Goal: Find specific page/section: Find specific page/section

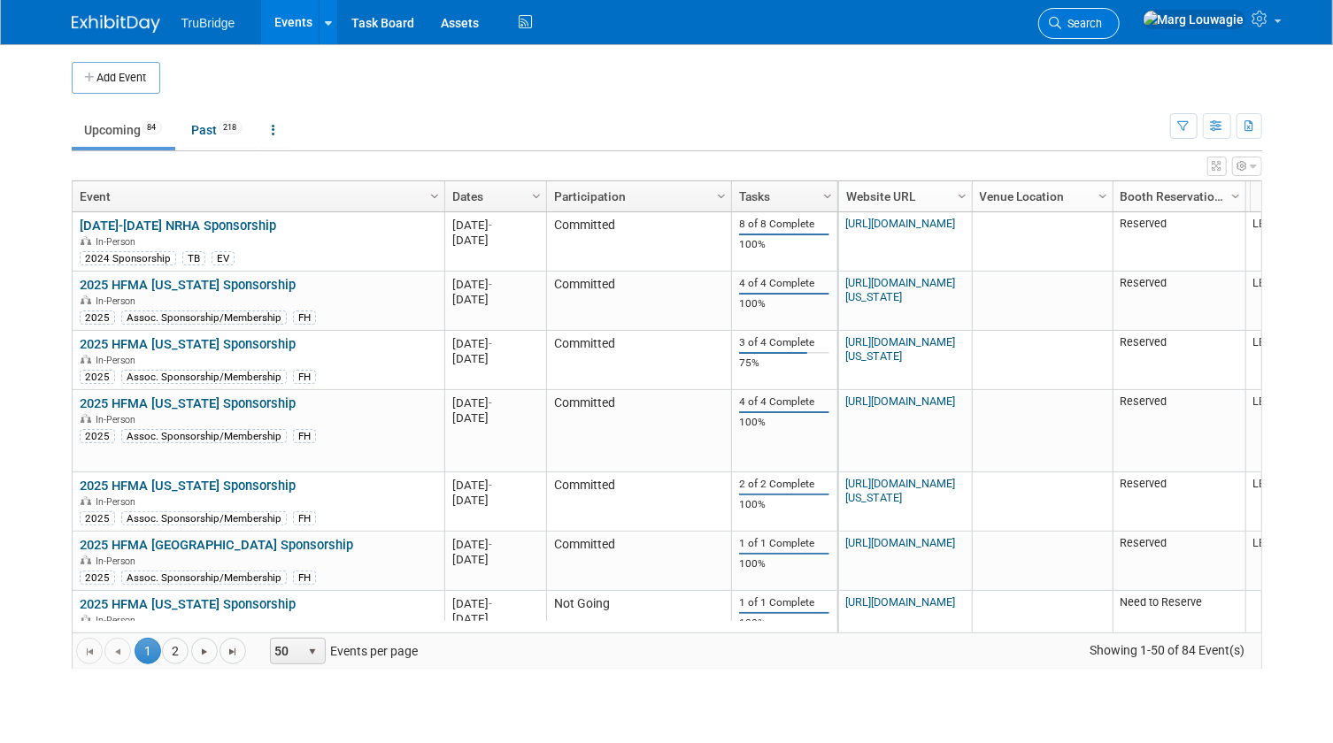
click at [1119, 29] on link "Search" at bounding box center [1078, 23] width 81 height 31
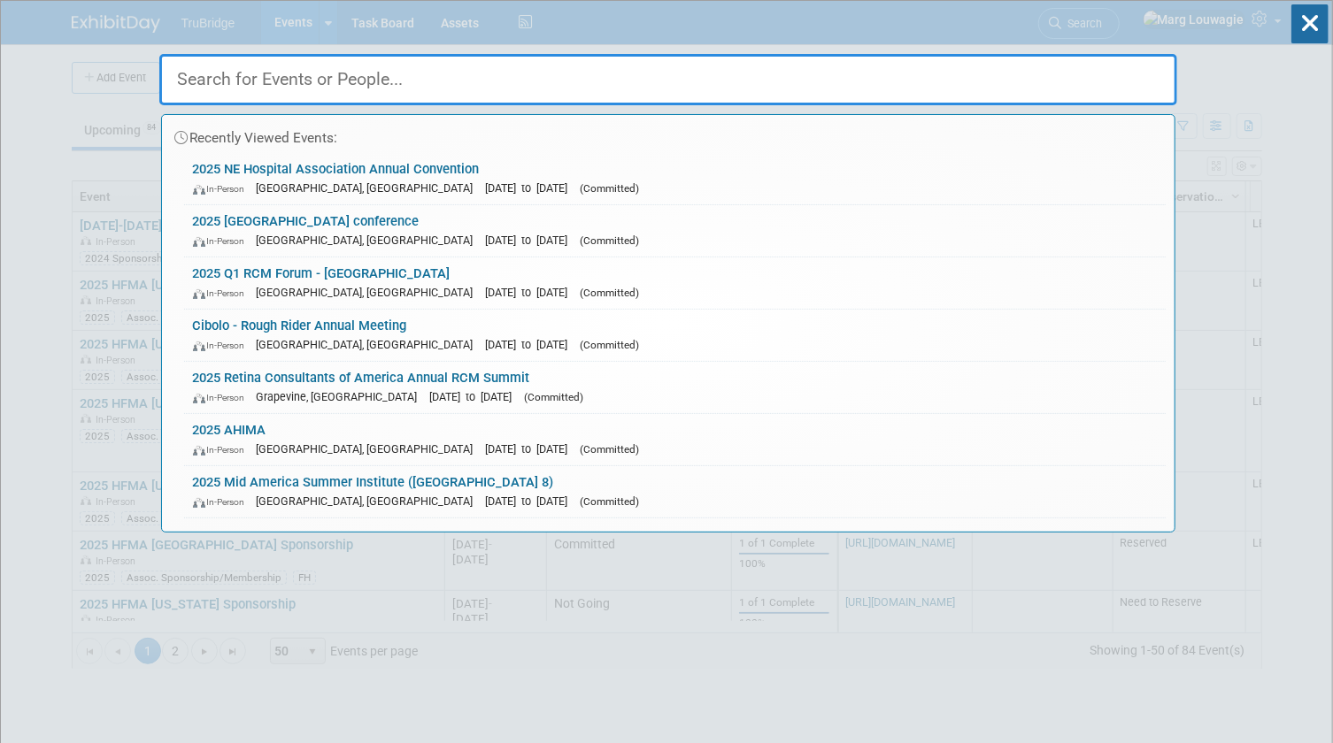
click at [1093, 81] on input "text" at bounding box center [668, 79] width 1018 height 51
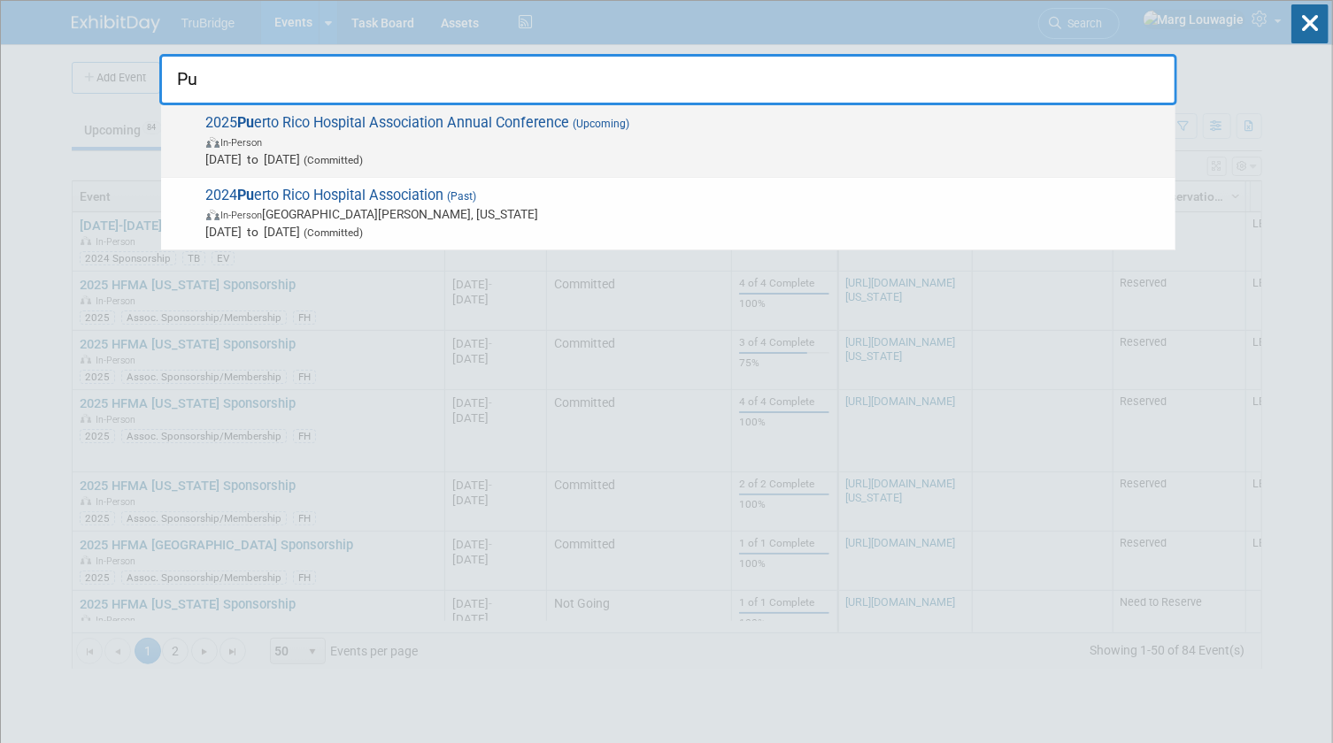
type input "Pu"
click at [469, 127] on span "2025 Pu erto Rico Hospital Association Annual Conference (Upcoming) In-Person […" at bounding box center [683, 141] width 965 height 54
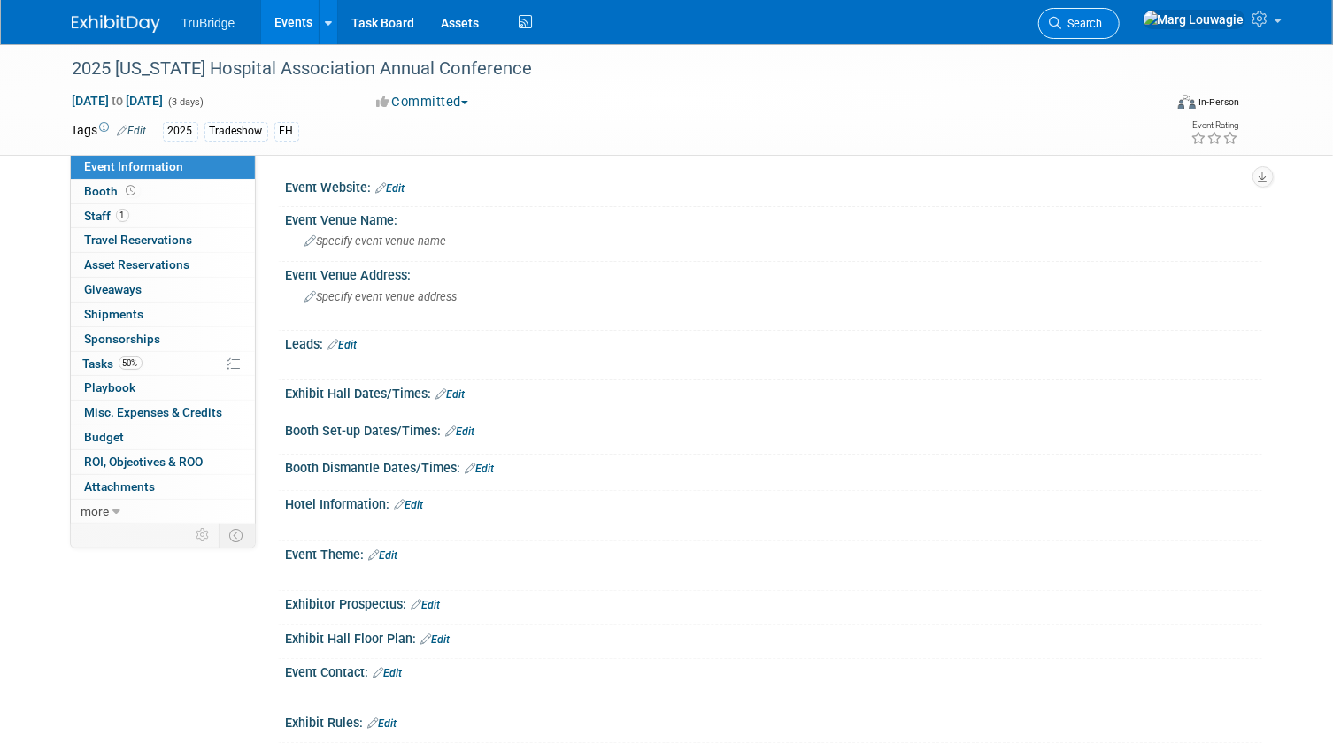
click at [1103, 25] on span "Search" at bounding box center [1082, 23] width 41 height 13
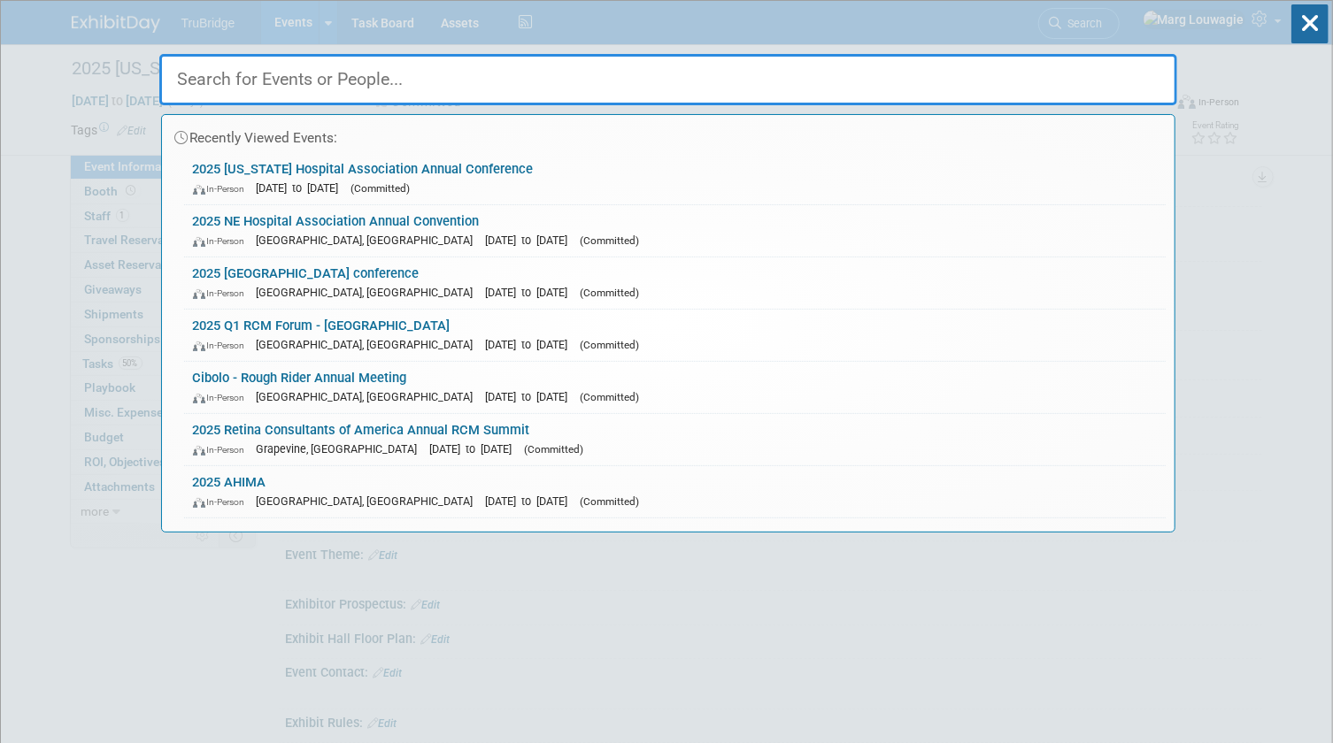
click at [1126, 73] on input "text" at bounding box center [668, 79] width 1018 height 51
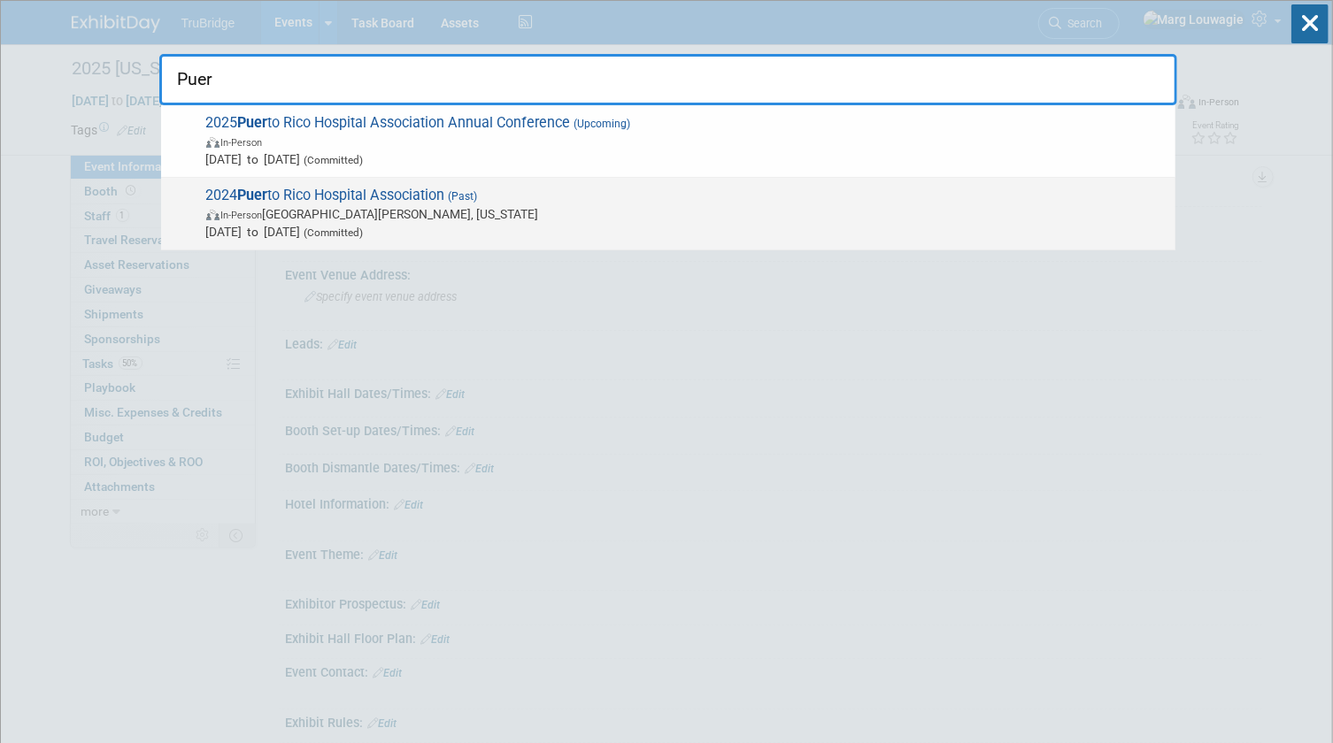
type input "Puer"
click at [509, 211] on span "In-Person San Juan, Puerto Rico" at bounding box center [686, 214] width 960 height 18
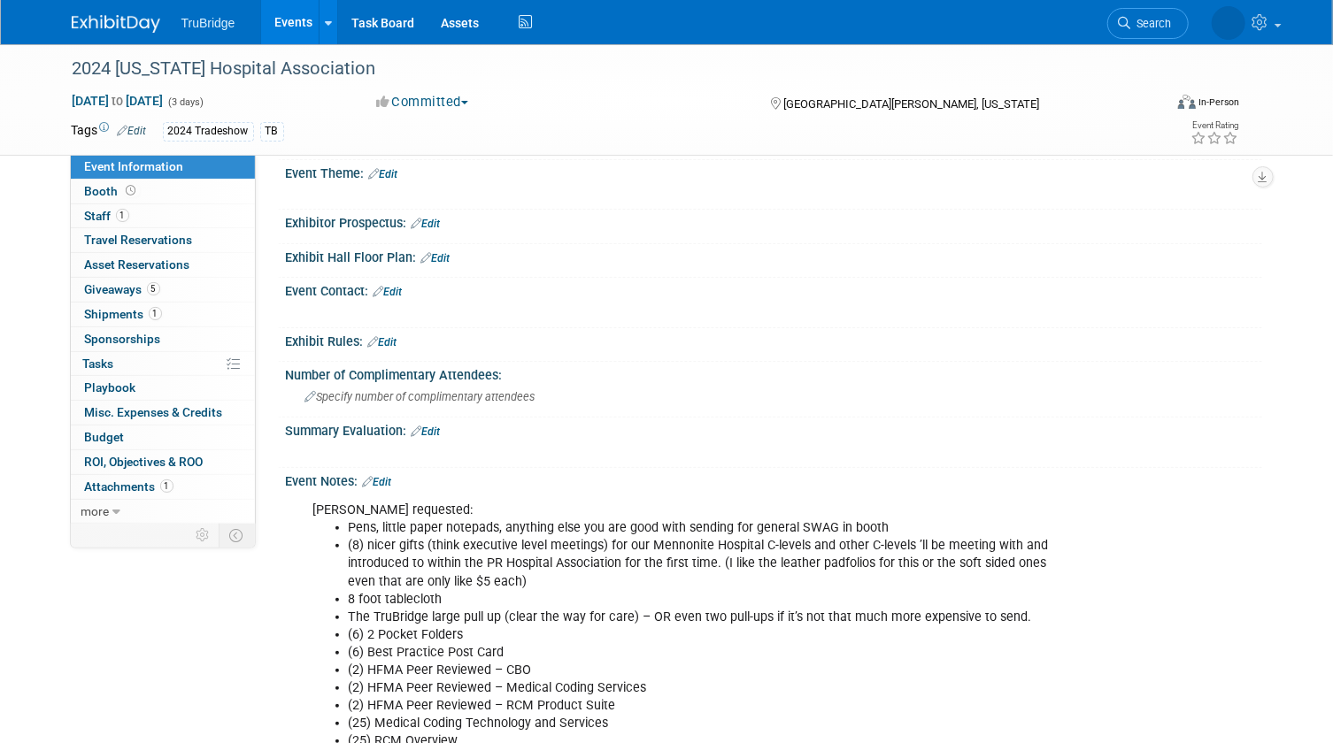
scroll to position [321, 0]
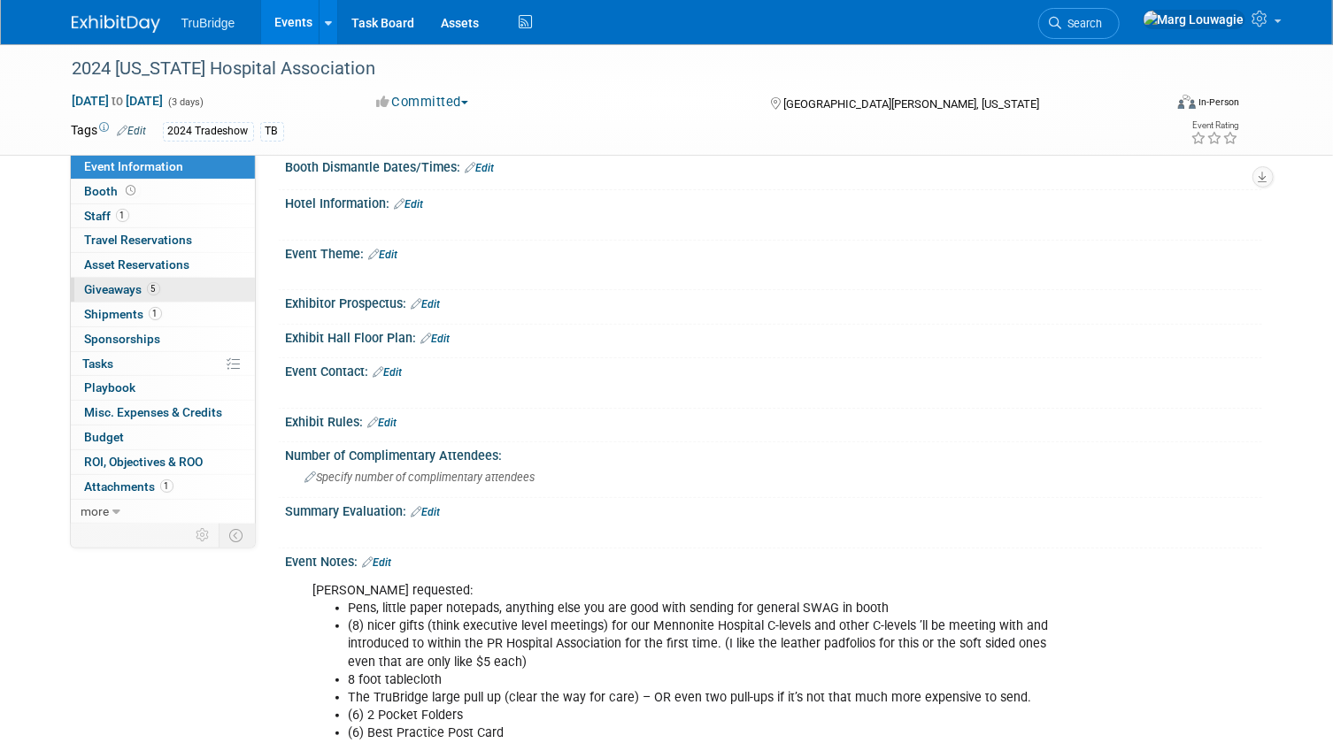
click at [128, 288] on span "Giveaways 5" at bounding box center [122, 289] width 75 height 14
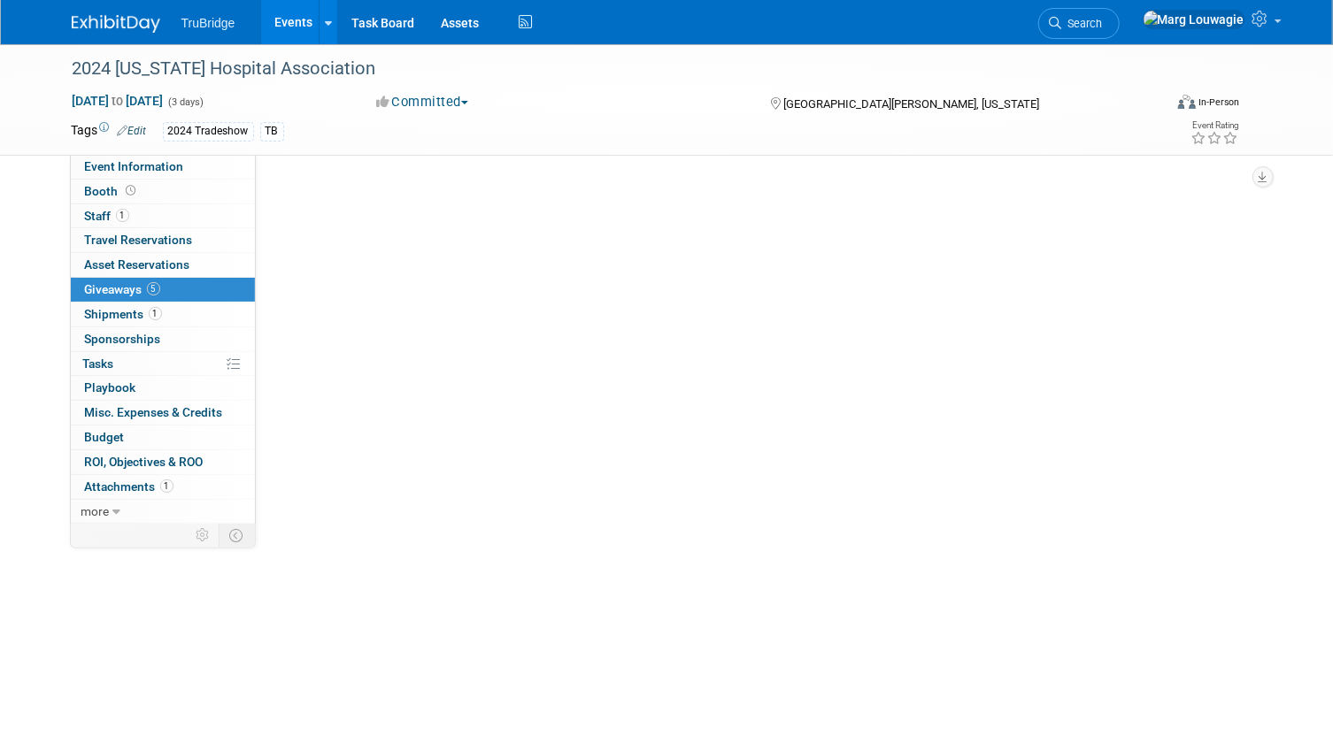
scroll to position [0, 0]
click at [128, 288] on span "Giveaways 5" at bounding box center [122, 289] width 75 height 14
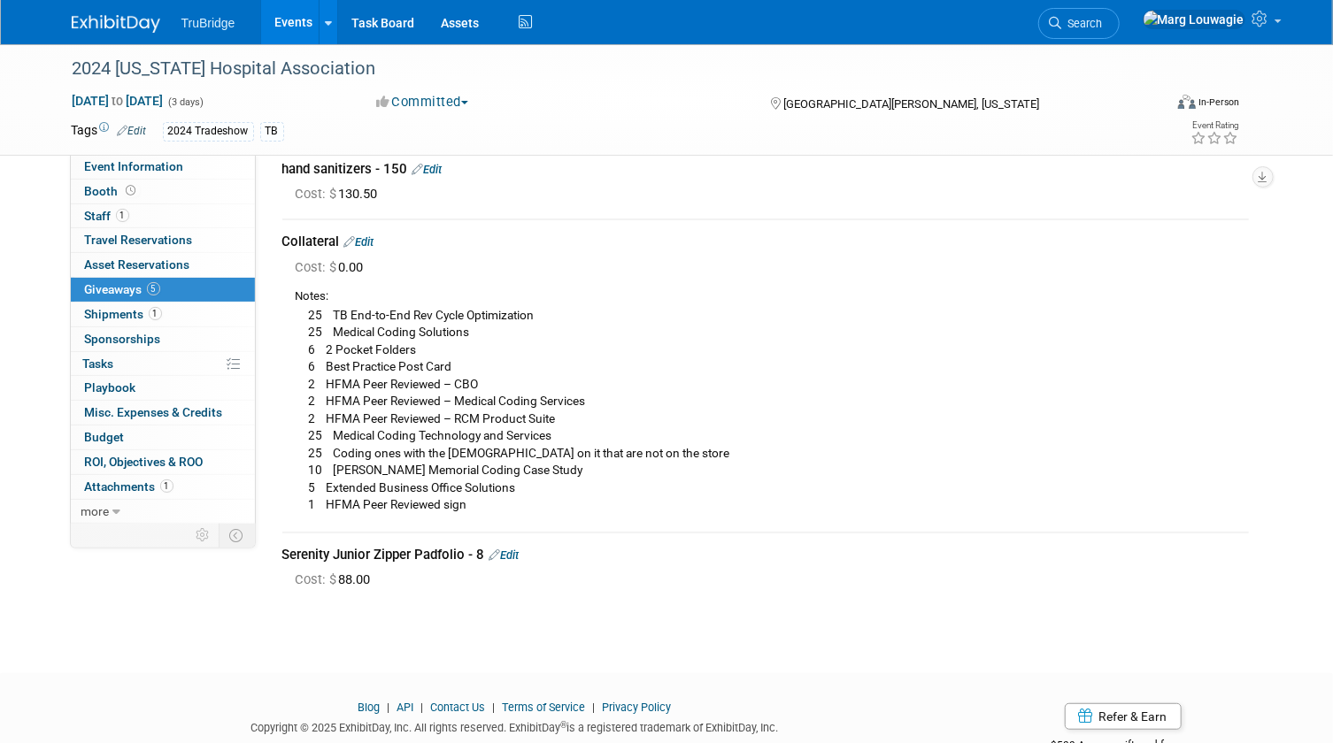
scroll to position [198, 0]
